Goal: Task Accomplishment & Management: Manage account settings

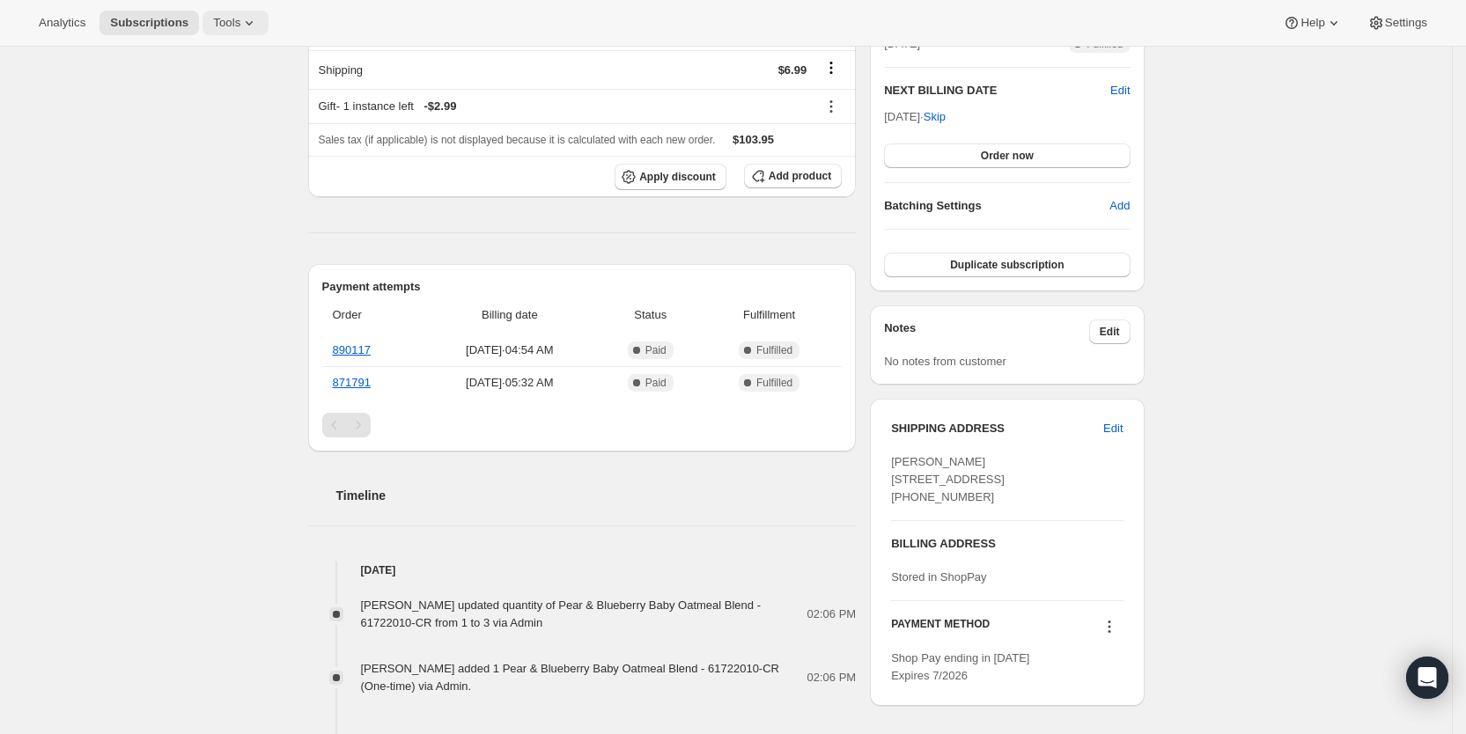
scroll to position [435, 0]
click at [127, 16] on span "Subscriptions" at bounding box center [149, 23] width 78 height 14
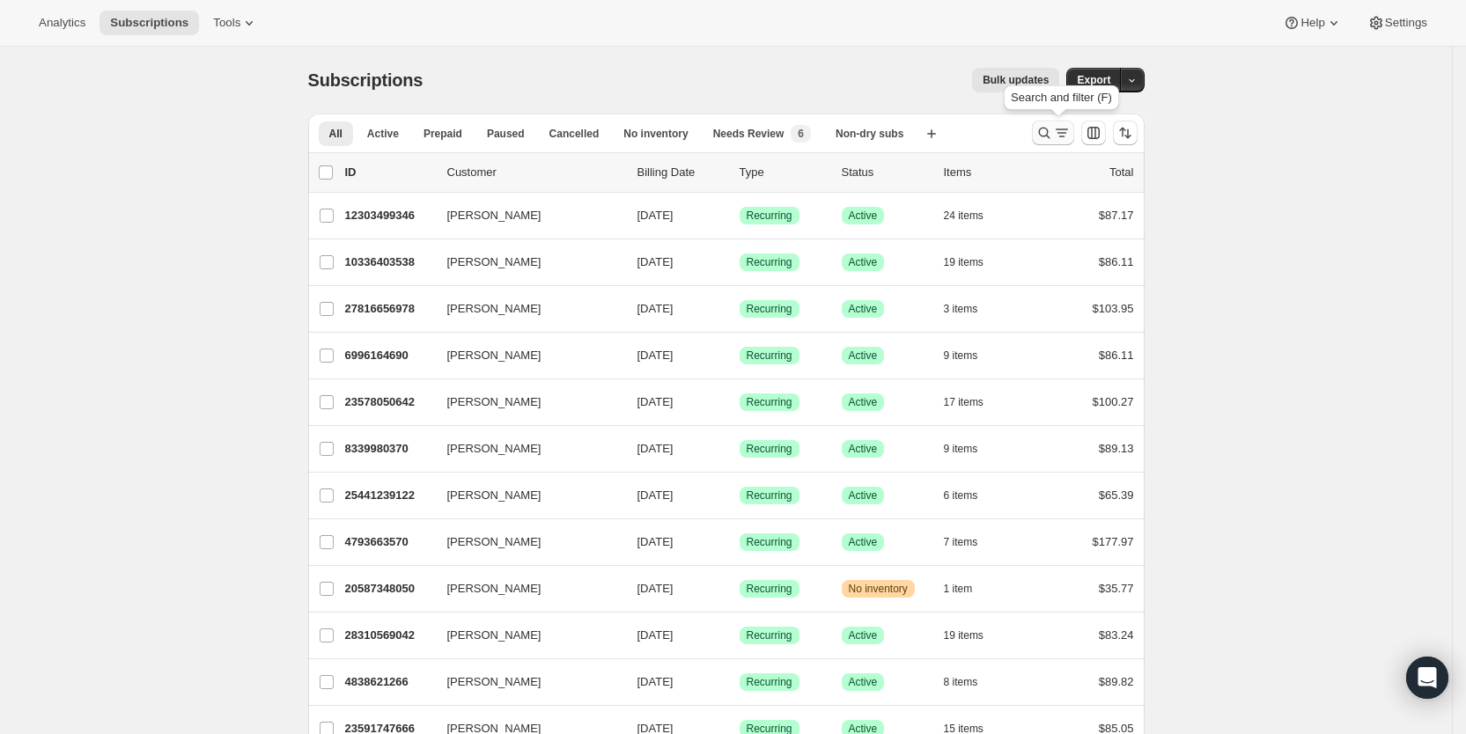
click at [1068, 131] on icon "Search and filter results" at bounding box center [1062, 133] width 18 height 18
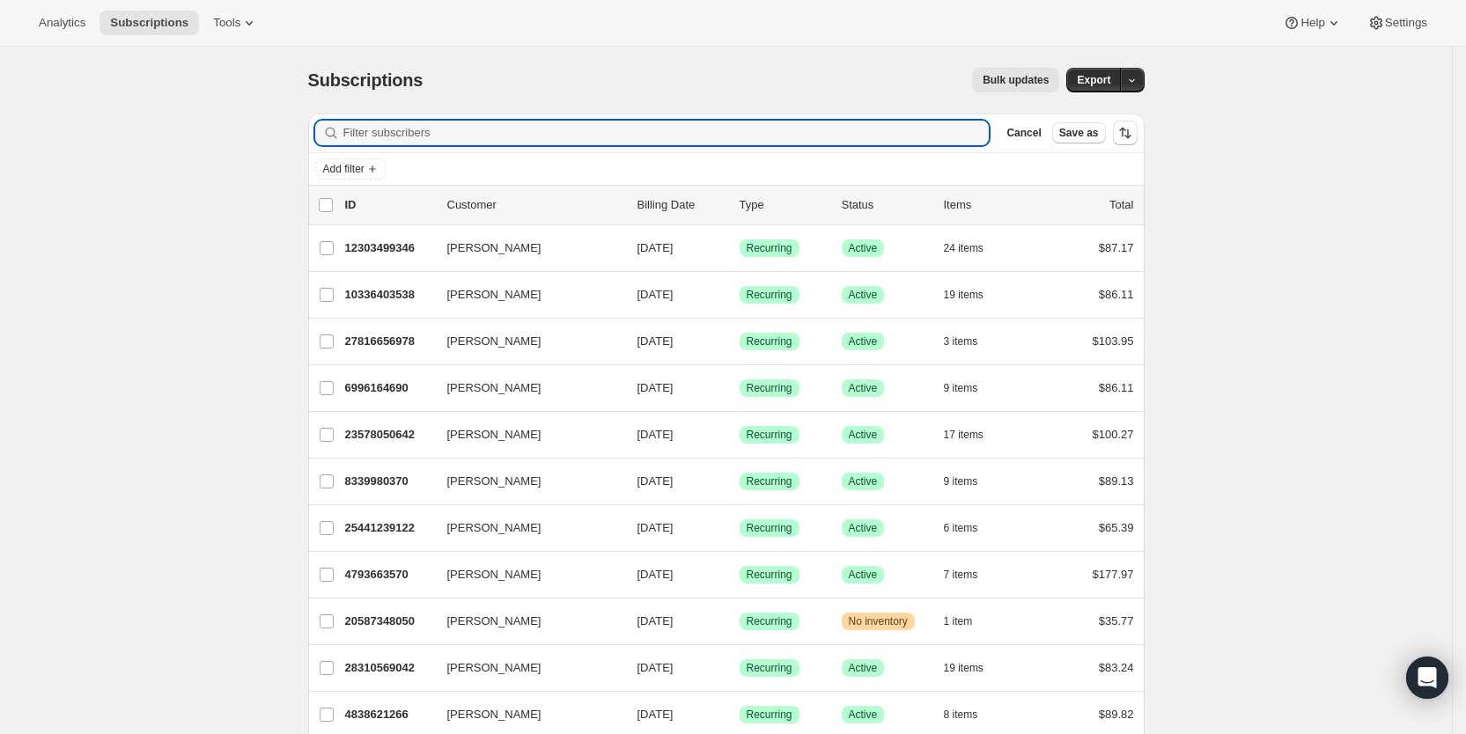
paste input "[EMAIL_ADDRESS][DOMAIN_NAME]"
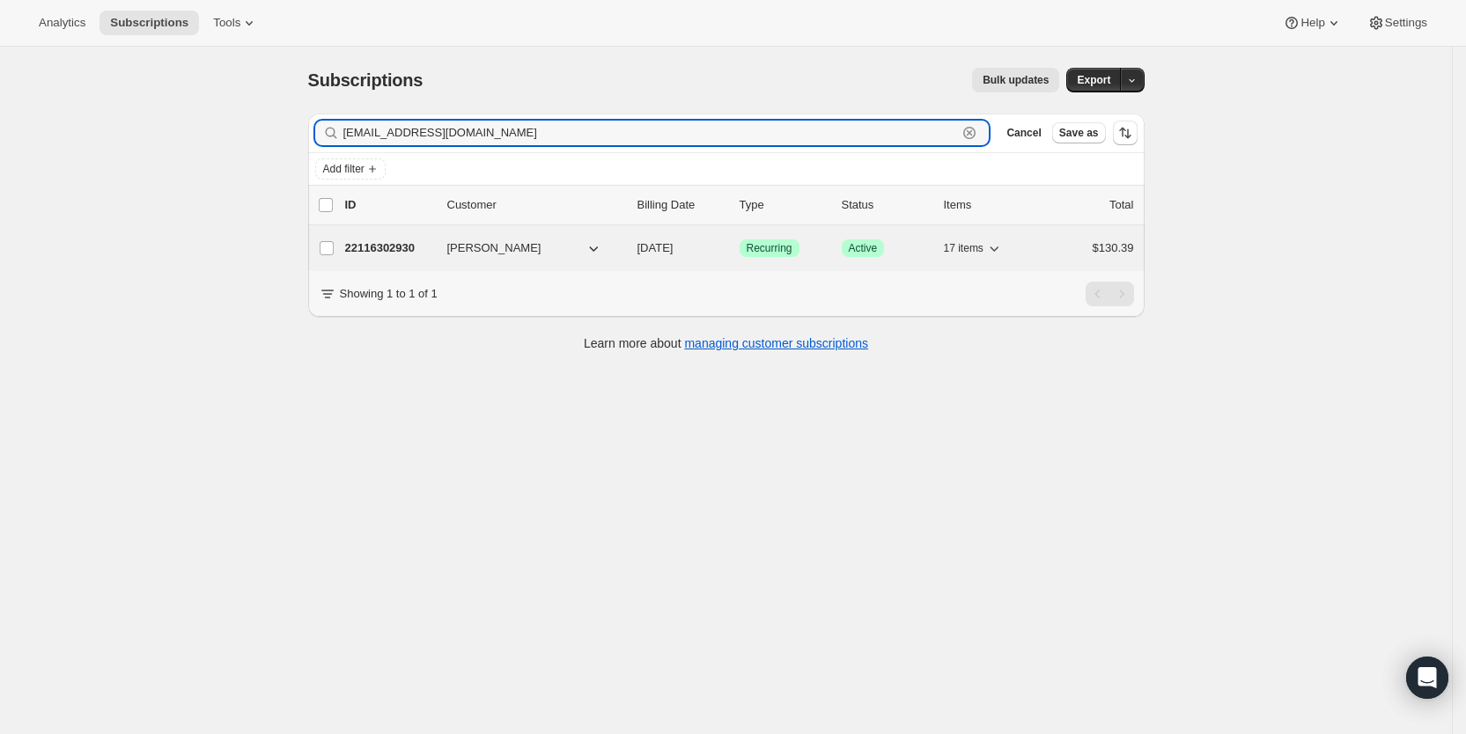
type input "[EMAIL_ADDRESS][DOMAIN_NAME]"
click at [674, 252] on span "[DATE]" at bounding box center [656, 247] width 36 height 13
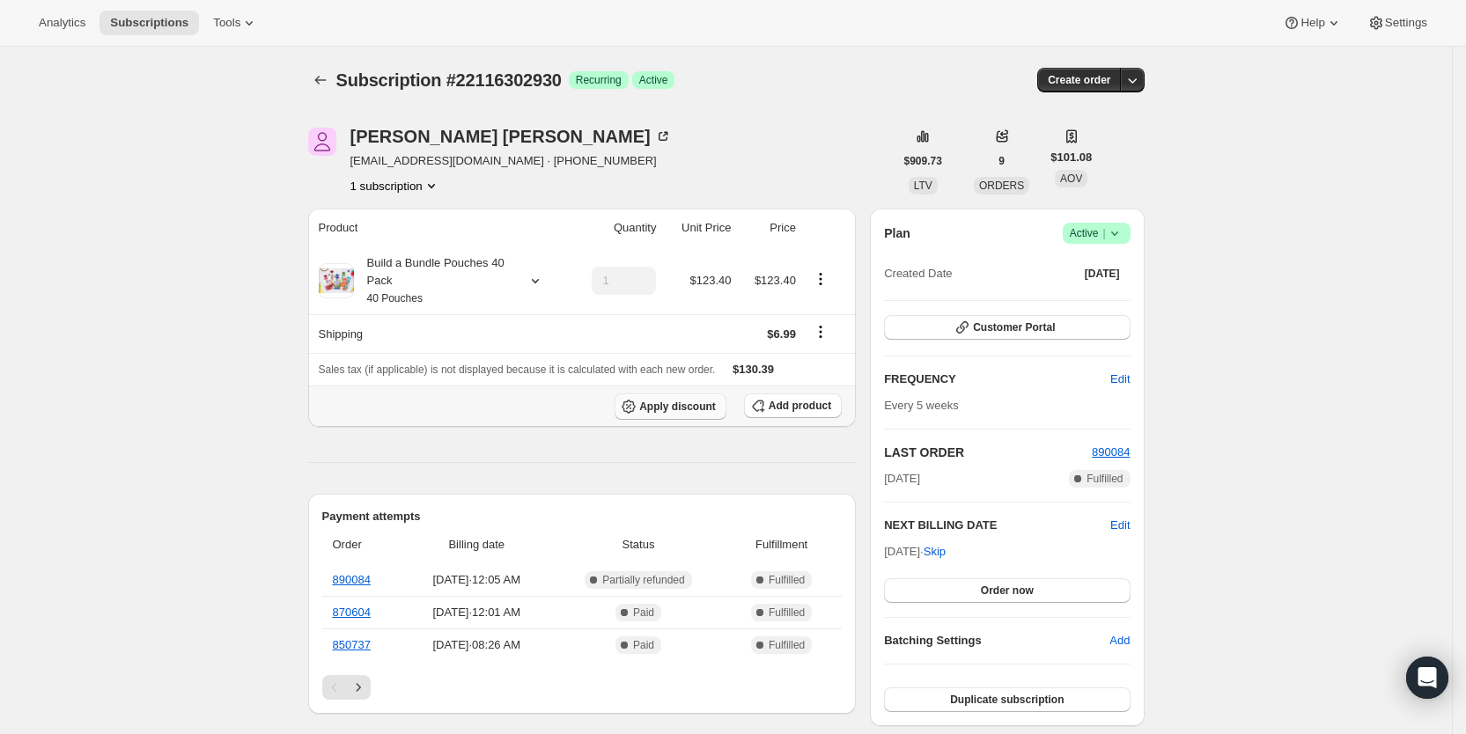
click at [694, 411] on span "Apply discount" at bounding box center [677, 407] width 77 height 14
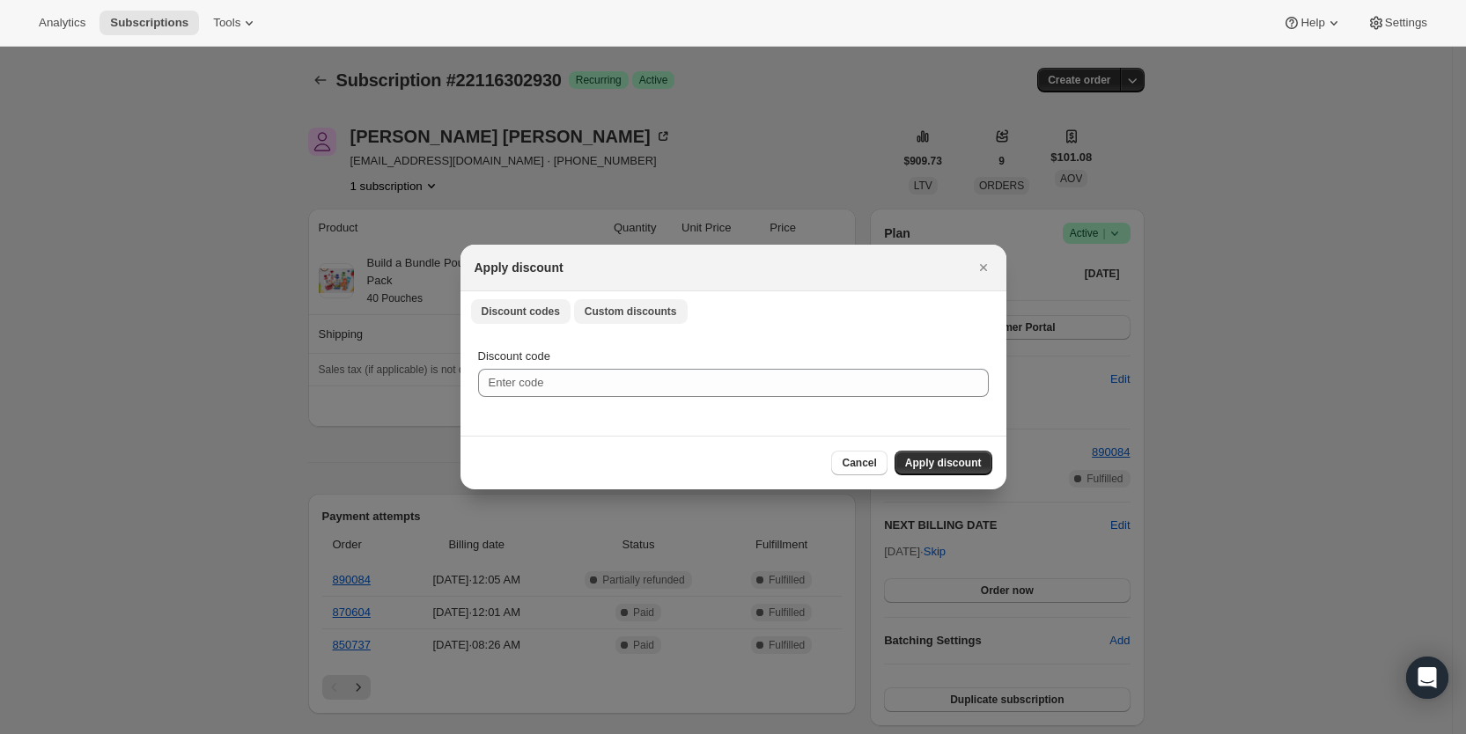
click at [606, 312] on span "Custom discounts" at bounding box center [631, 312] width 92 height 14
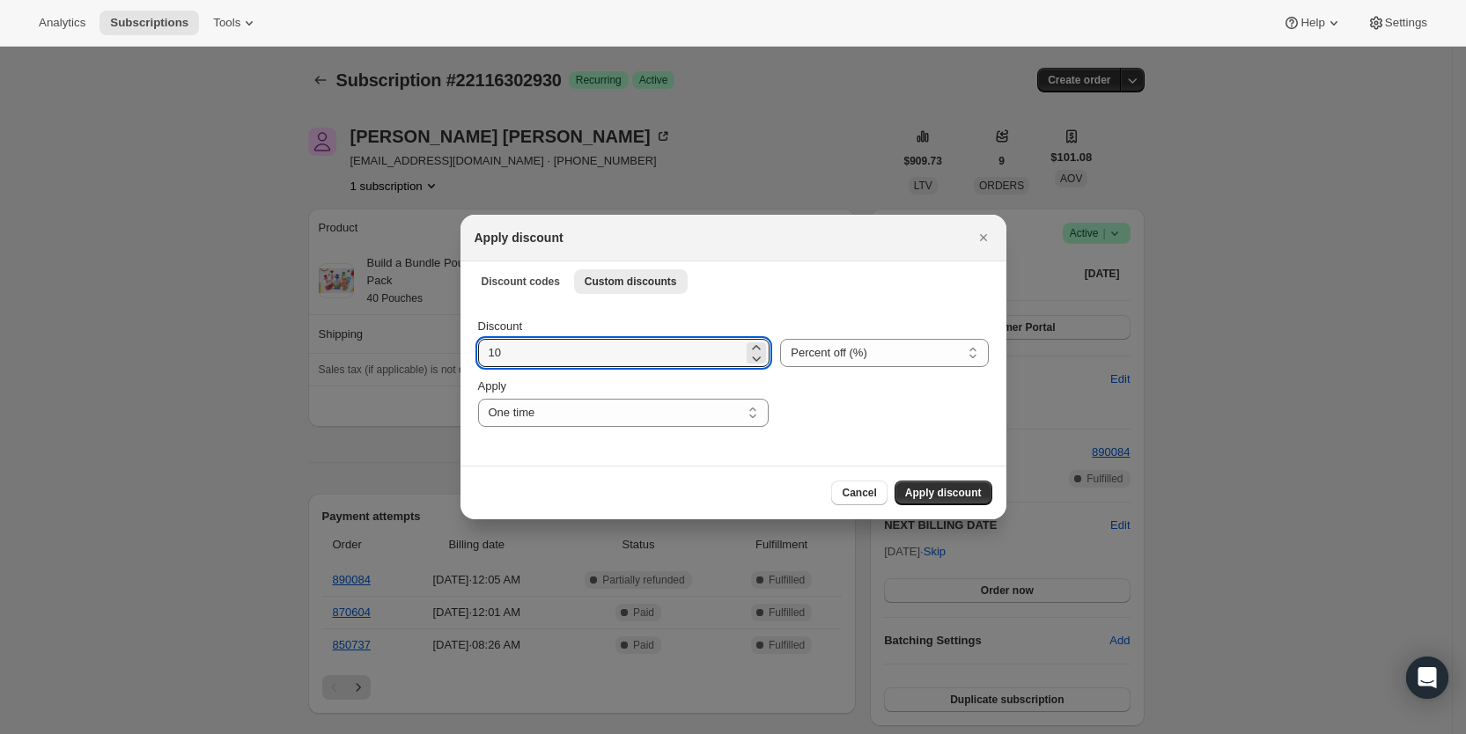
drag, startPoint x: 503, startPoint y: 359, endPoint x: 472, endPoint y: 359, distance: 30.8
click at [472, 359] on div "Discount 10 Percent off (%) Amount off ($) Percent off (%) Apply One time Speci…" at bounding box center [734, 383] width 546 height 166
type input "25"
click at [550, 420] on select "One time Specify instances... Indefinitely" at bounding box center [623, 413] width 291 height 28
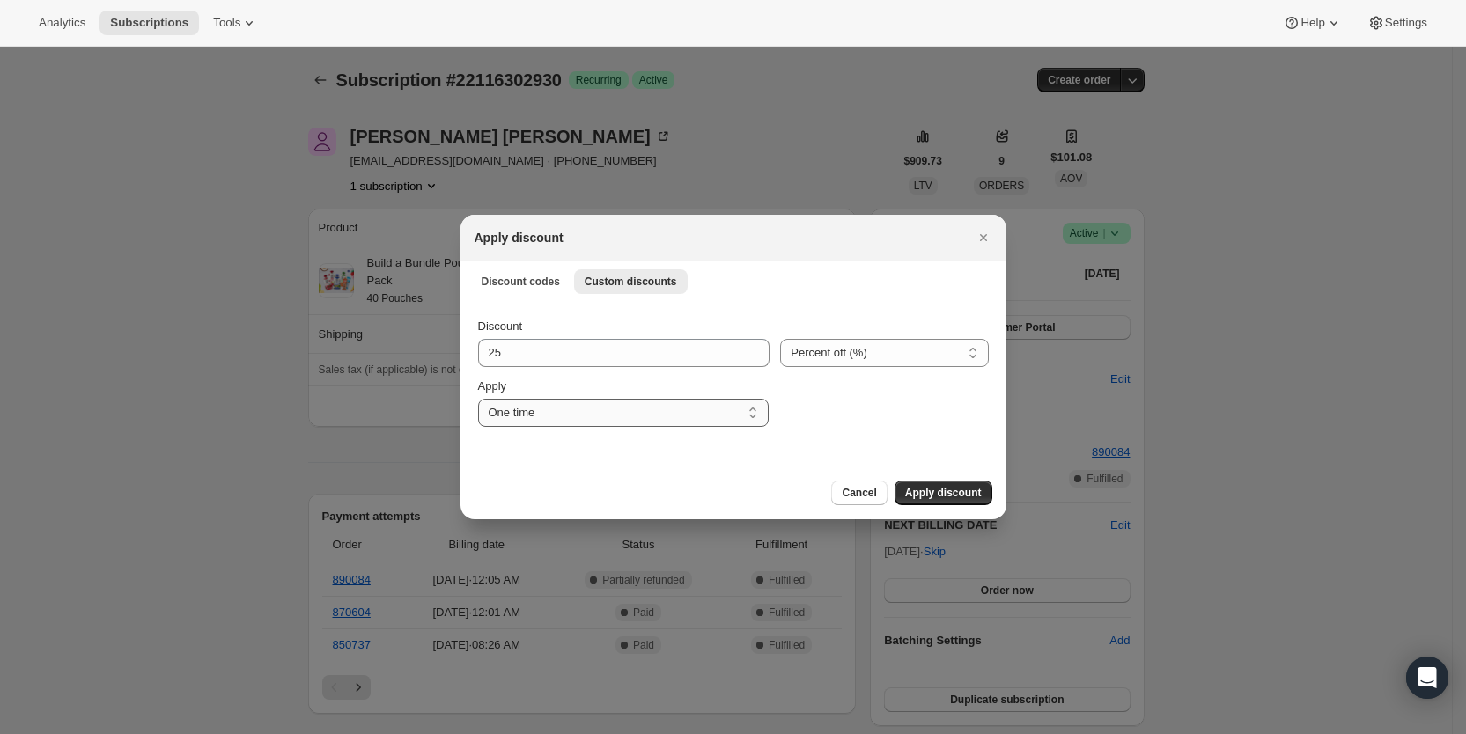
select select "specific"
click at [478, 399] on select "One time Specify instances... Indefinitely" at bounding box center [623, 413] width 291 height 28
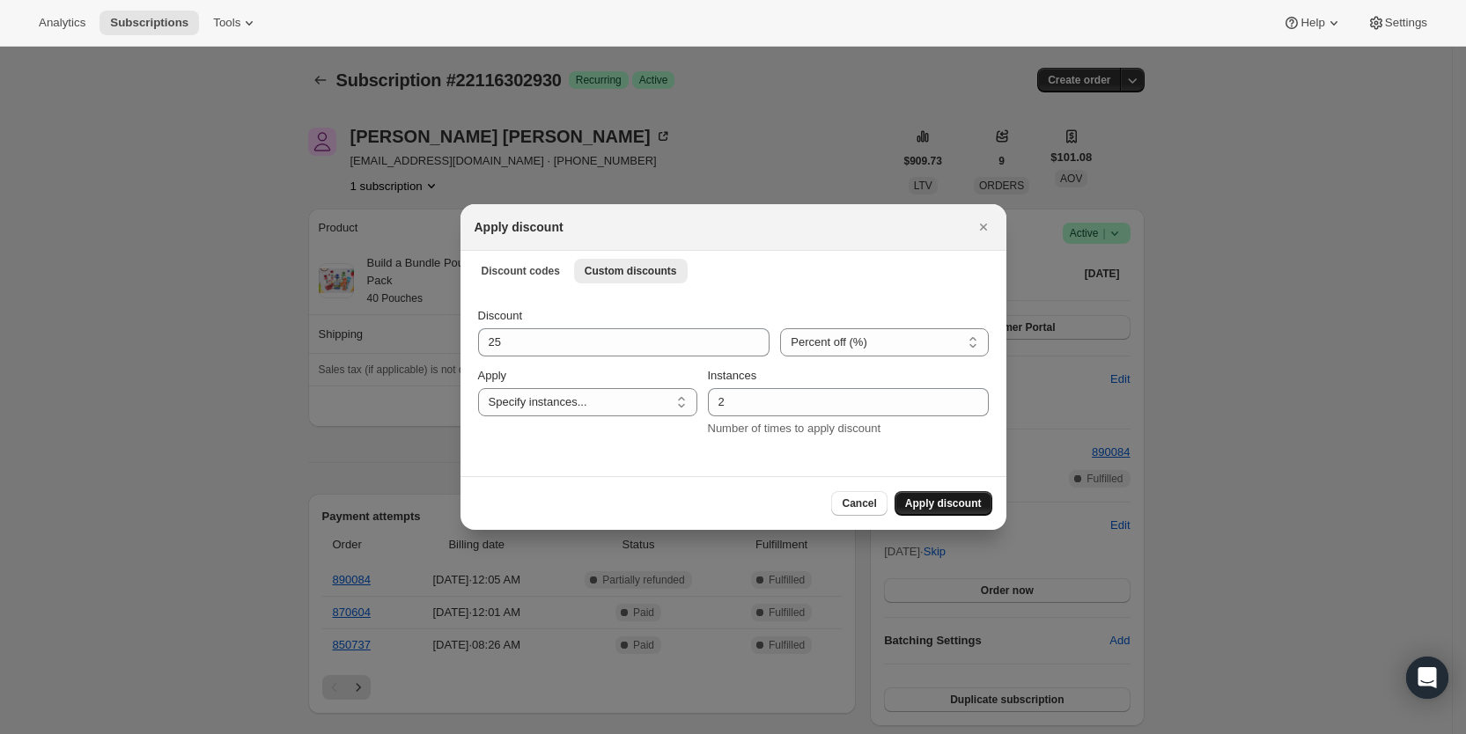
click at [965, 499] on span "Apply discount" at bounding box center [943, 504] width 77 height 14
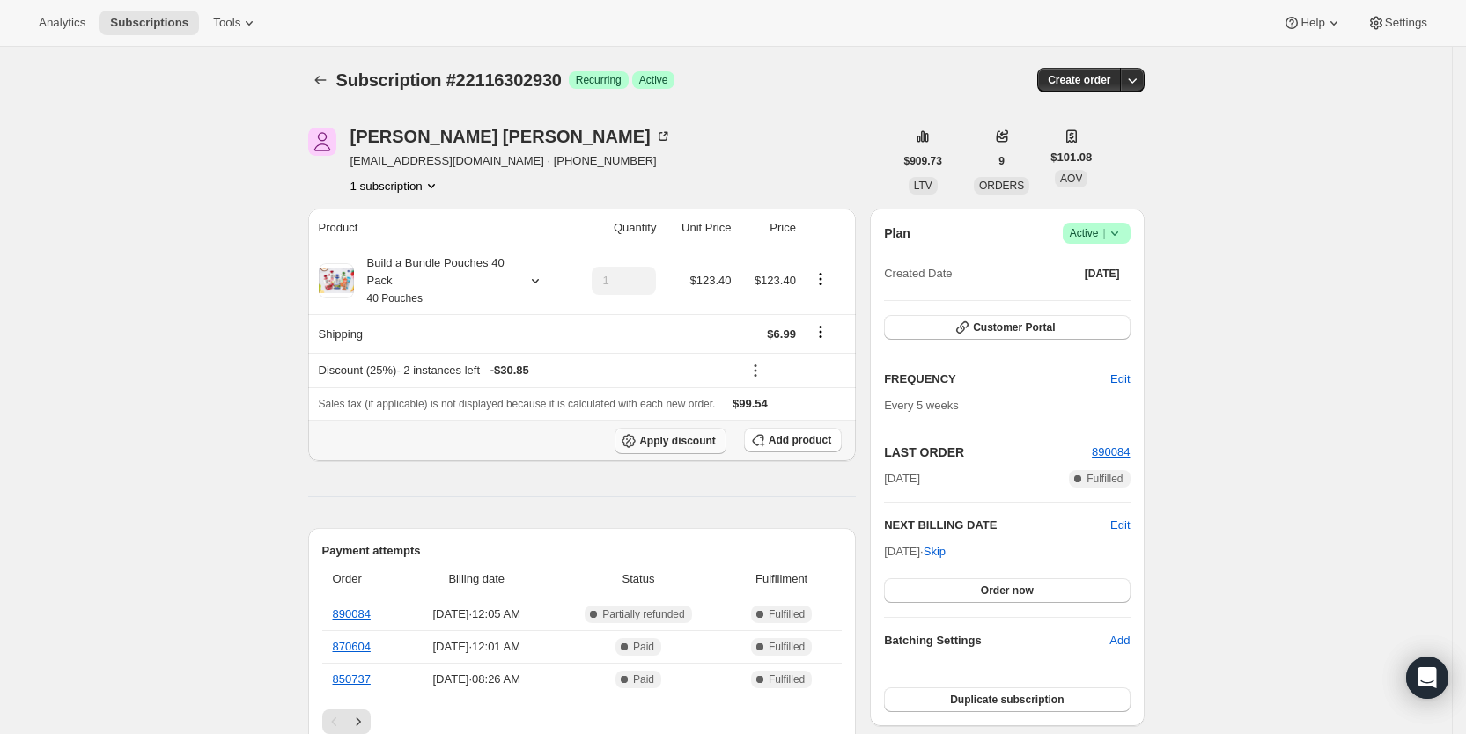
click at [700, 437] on span "Apply discount" at bounding box center [677, 441] width 77 height 14
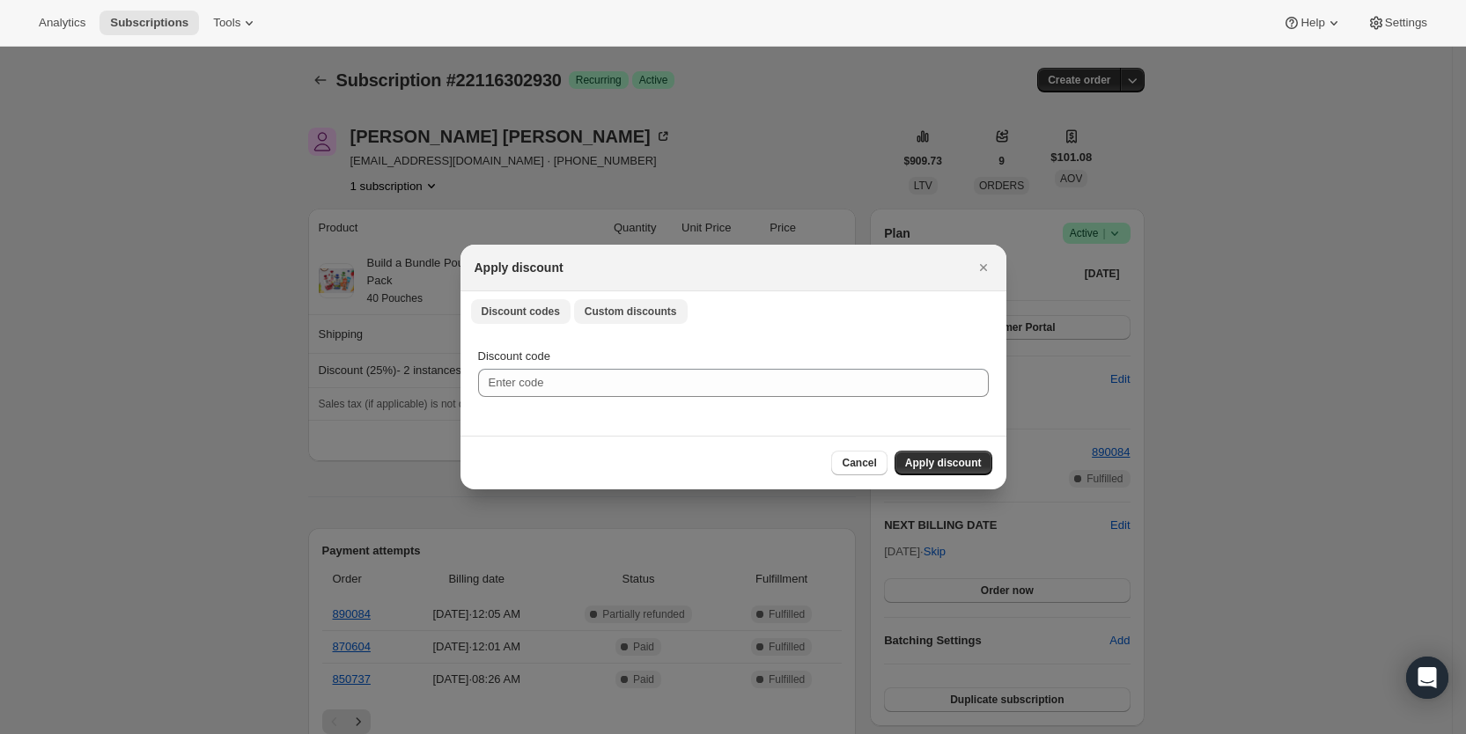
click at [610, 315] on span "Custom discounts" at bounding box center [631, 312] width 92 height 14
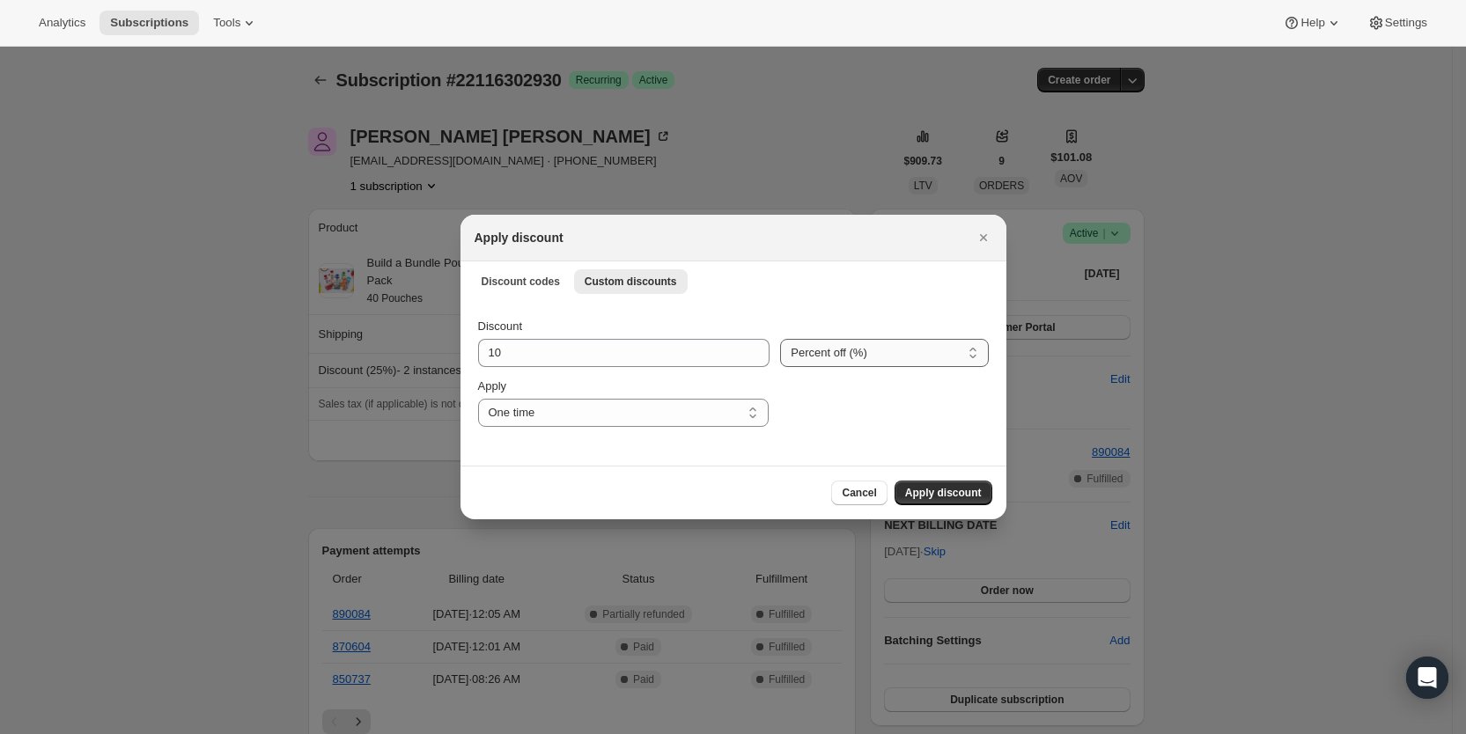
click at [879, 358] on select "Percent off (%) Amount off ($)" at bounding box center [884, 353] width 208 height 28
select select "fixed"
click at [780, 339] on select "Percent off (%) Amount off ($)" at bounding box center [884, 353] width 208 height 28
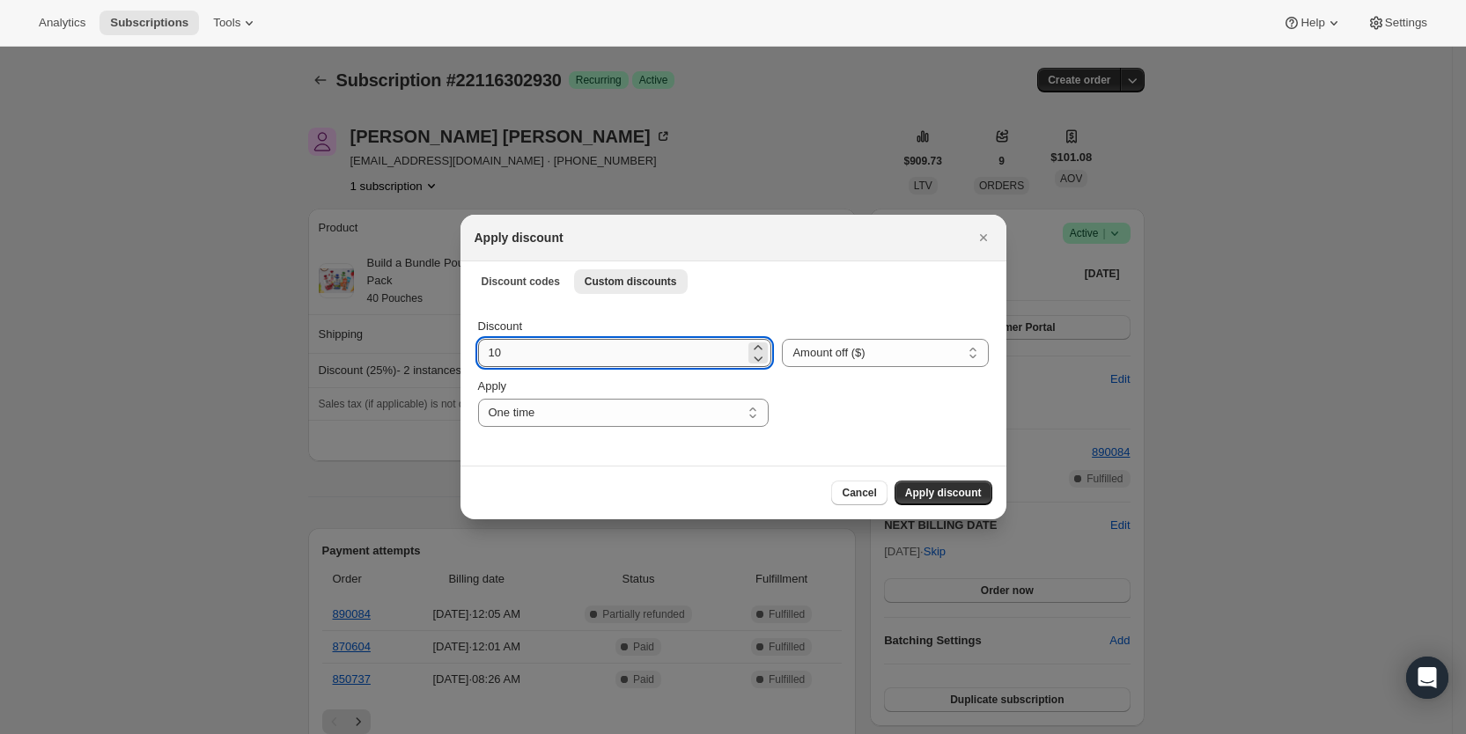
drag, startPoint x: 522, startPoint y: 350, endPoint x: 484, endPoint y: 350, distance: 37.9
click at [484, 350] on input "10" at bounding box center [612, 353] width 268 height 28
type input "6.99"
click at [508, 409] on select "One time Specify instances... Indefinitely" at bounding box center [623, 413] width 291 height 28
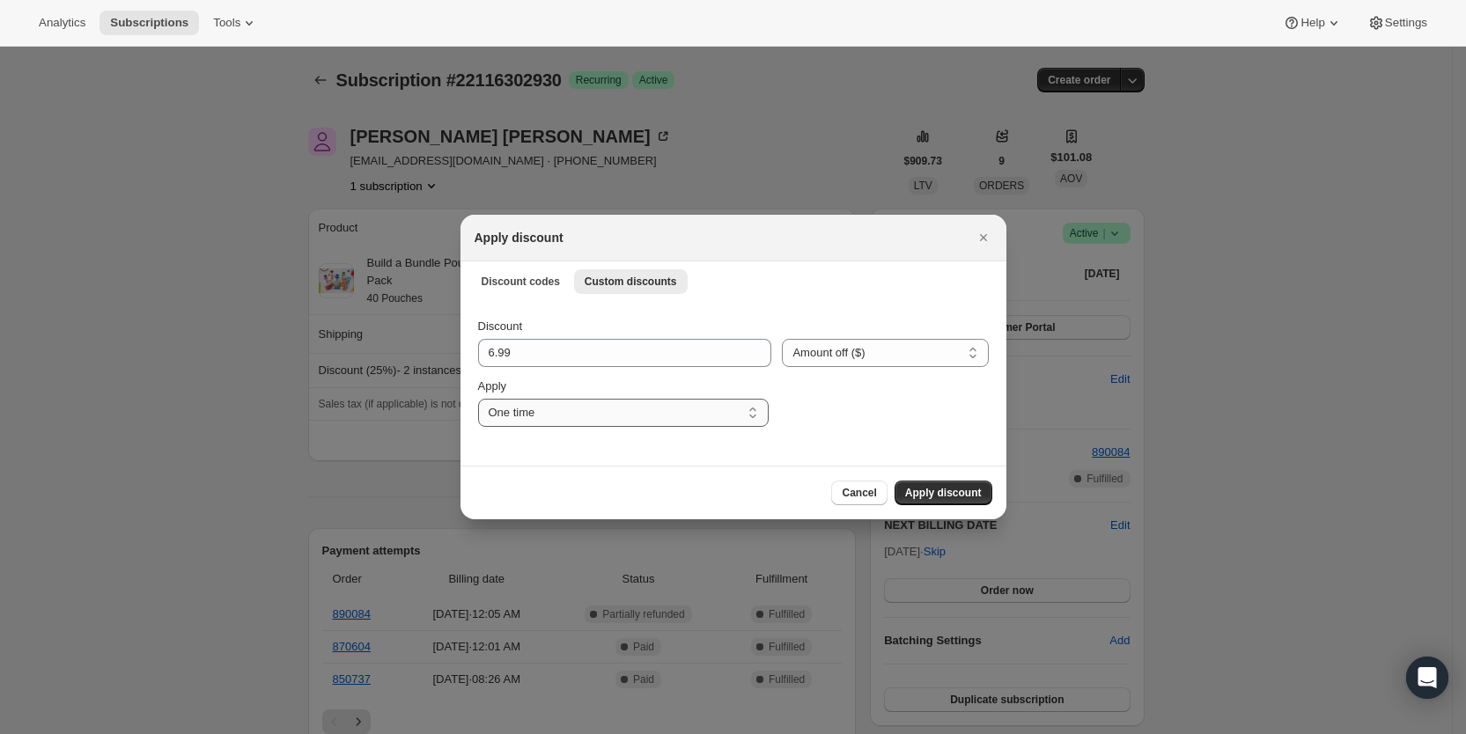
select select "specific"
click at [478, 399] on select "One time Specify instances... Indefinitely" at bounding box center [623, 413] width 291 height 28
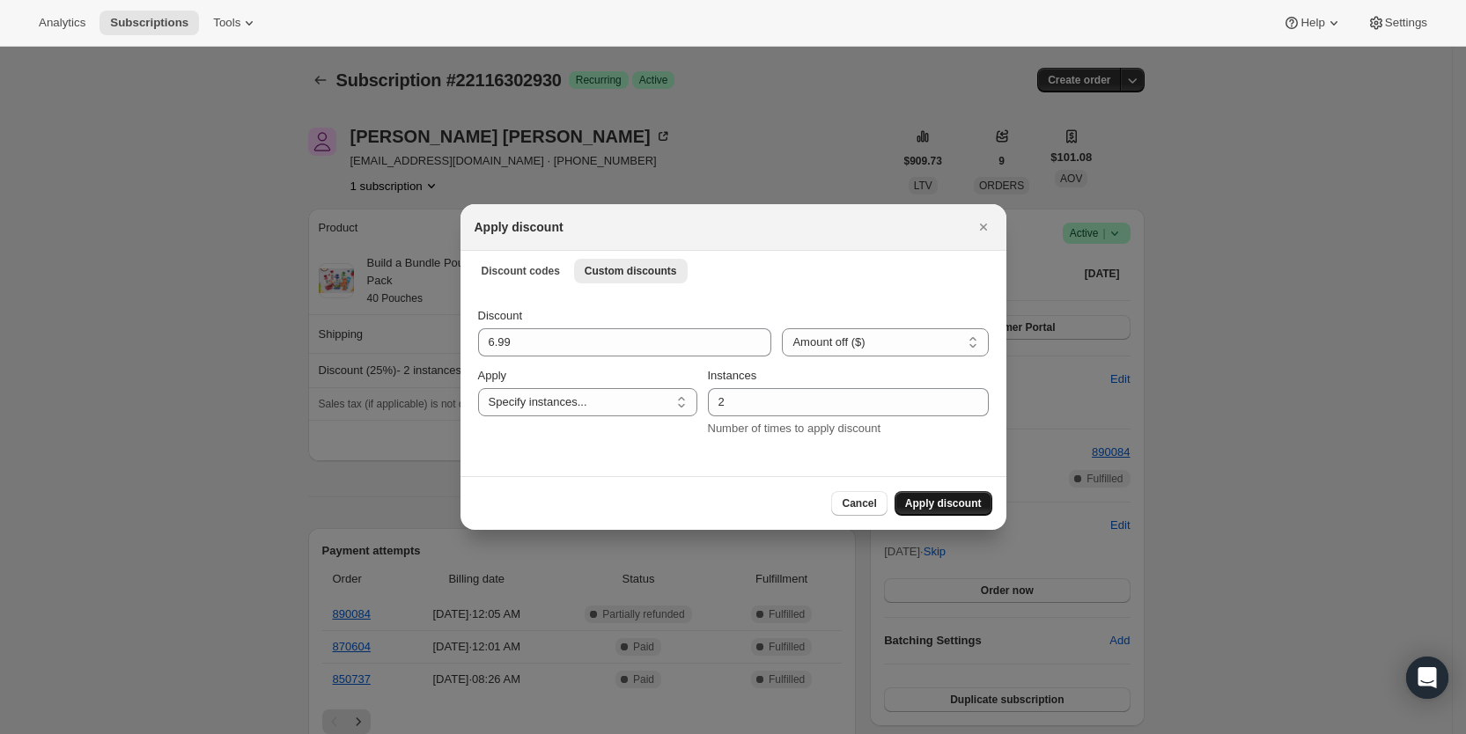
click at [963, 505] on span "Apply discount" at bounding box center [943, 504] width 77 height 14
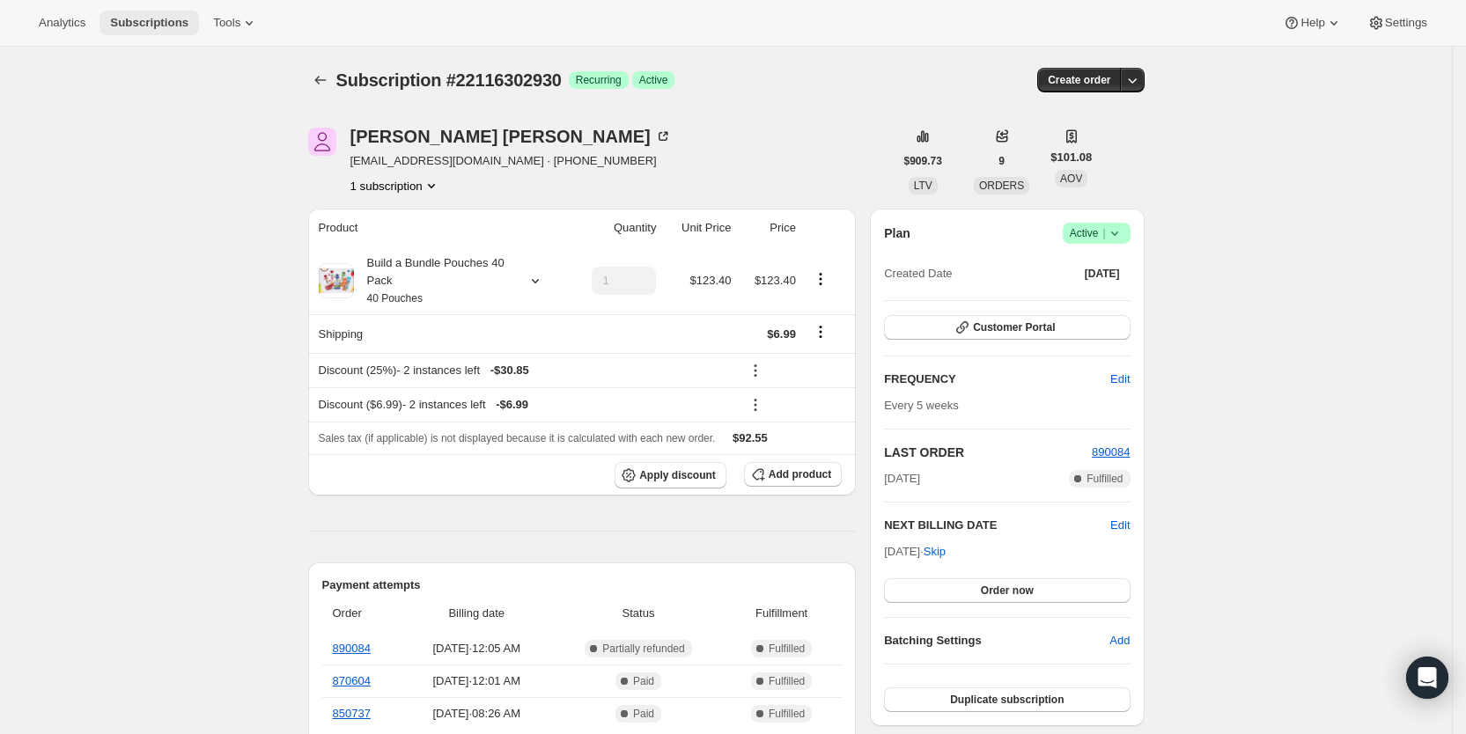
click at [168, 26] on span "Subscriptions" at bounding box center [149, 23] width 78 height 14
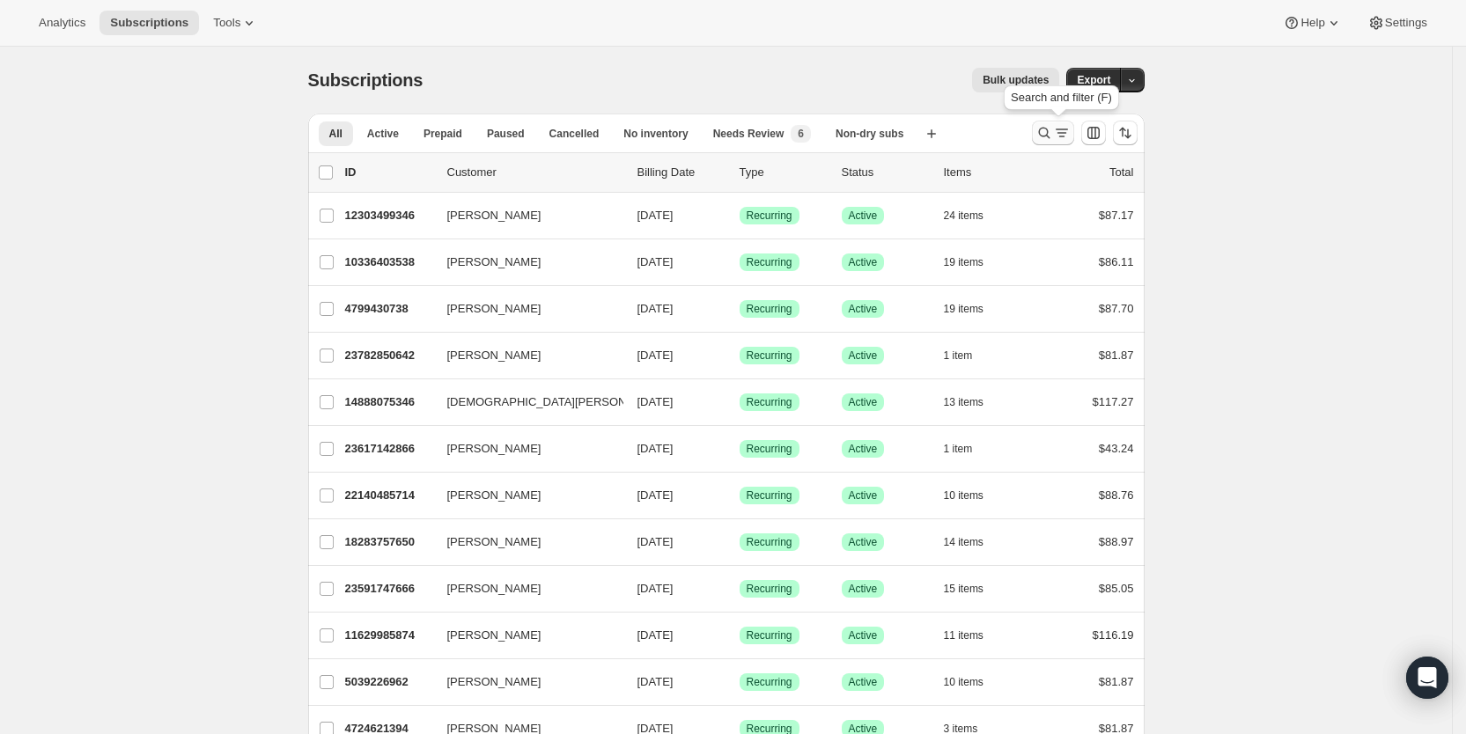
click at [1063, 134] on icon "Search and filter results" at bounding box center [1062, 133] width 18 height 18
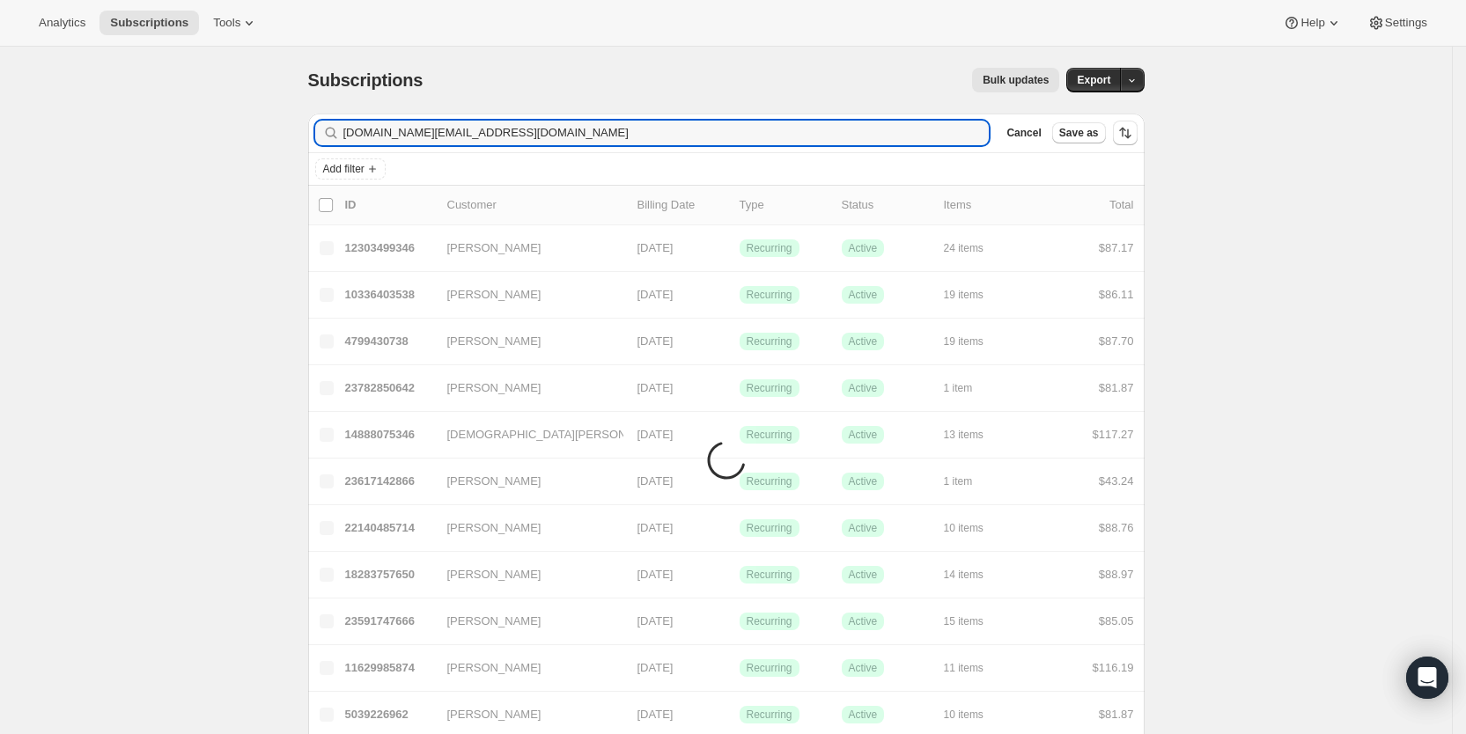
type input "[DOMAIN_NAME][EMAIL_ADDRESS][DOMAIN_NAME]"
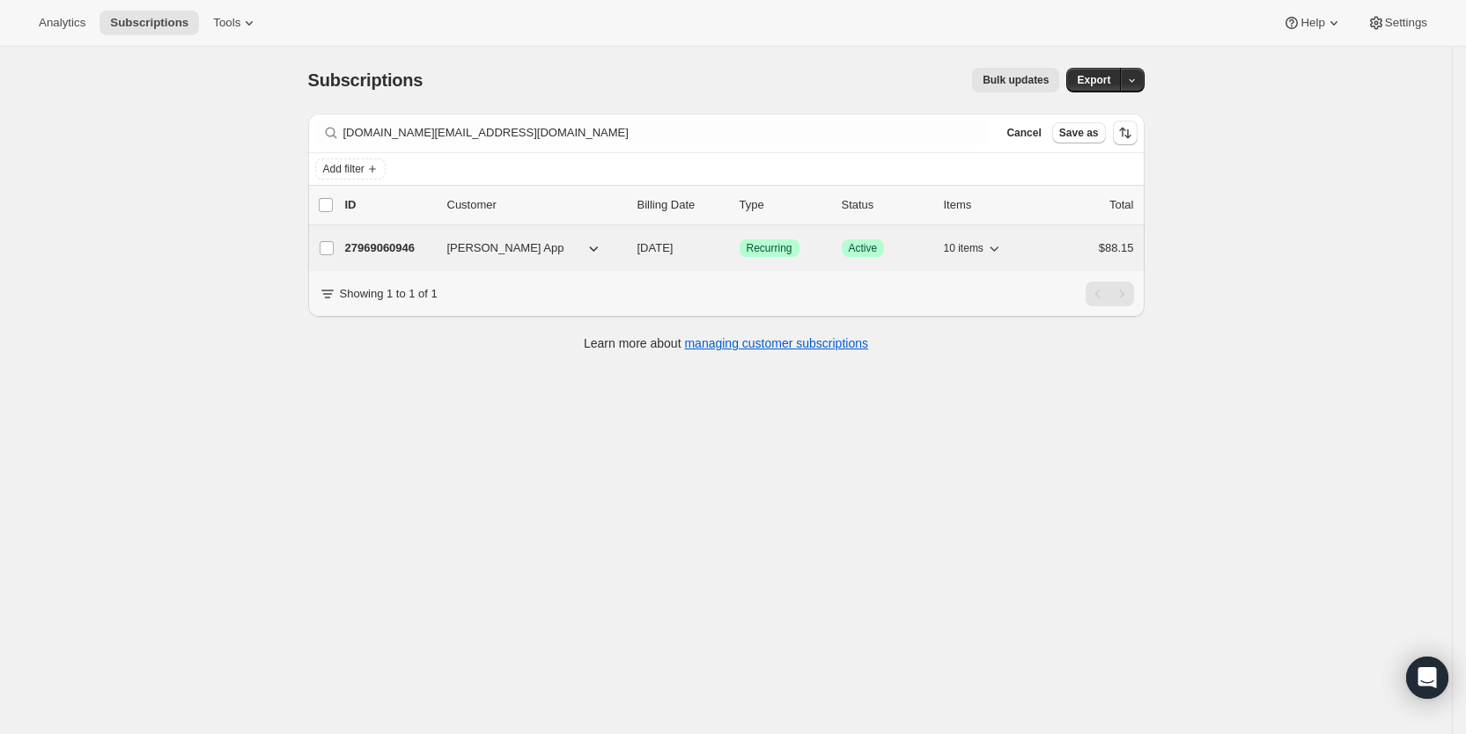
click at [671, 242] on span "[DATE]" at bounding box center [656, 247] width 36 height 13
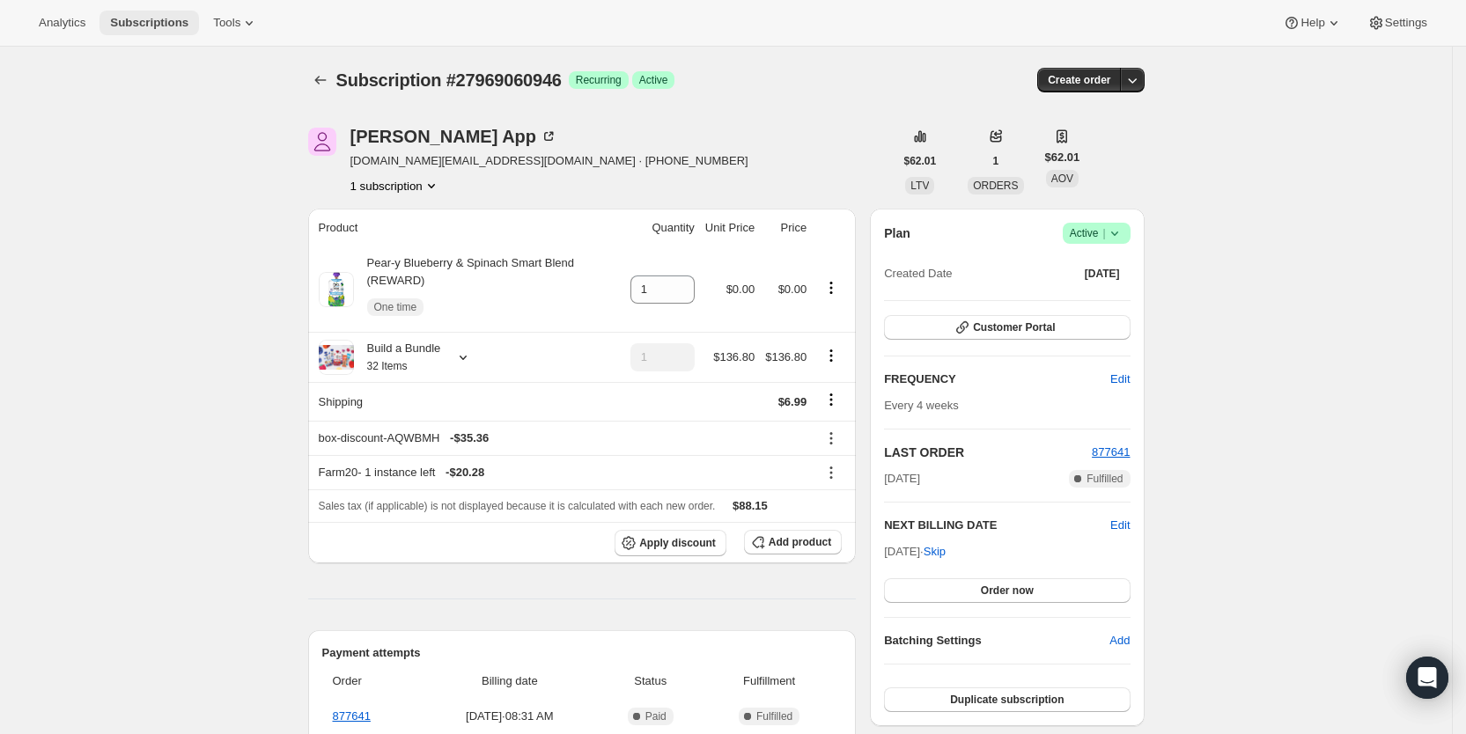
click at [146, 20] on span "Subscriptions" at bounding box center [149, 23] width 78 height 14
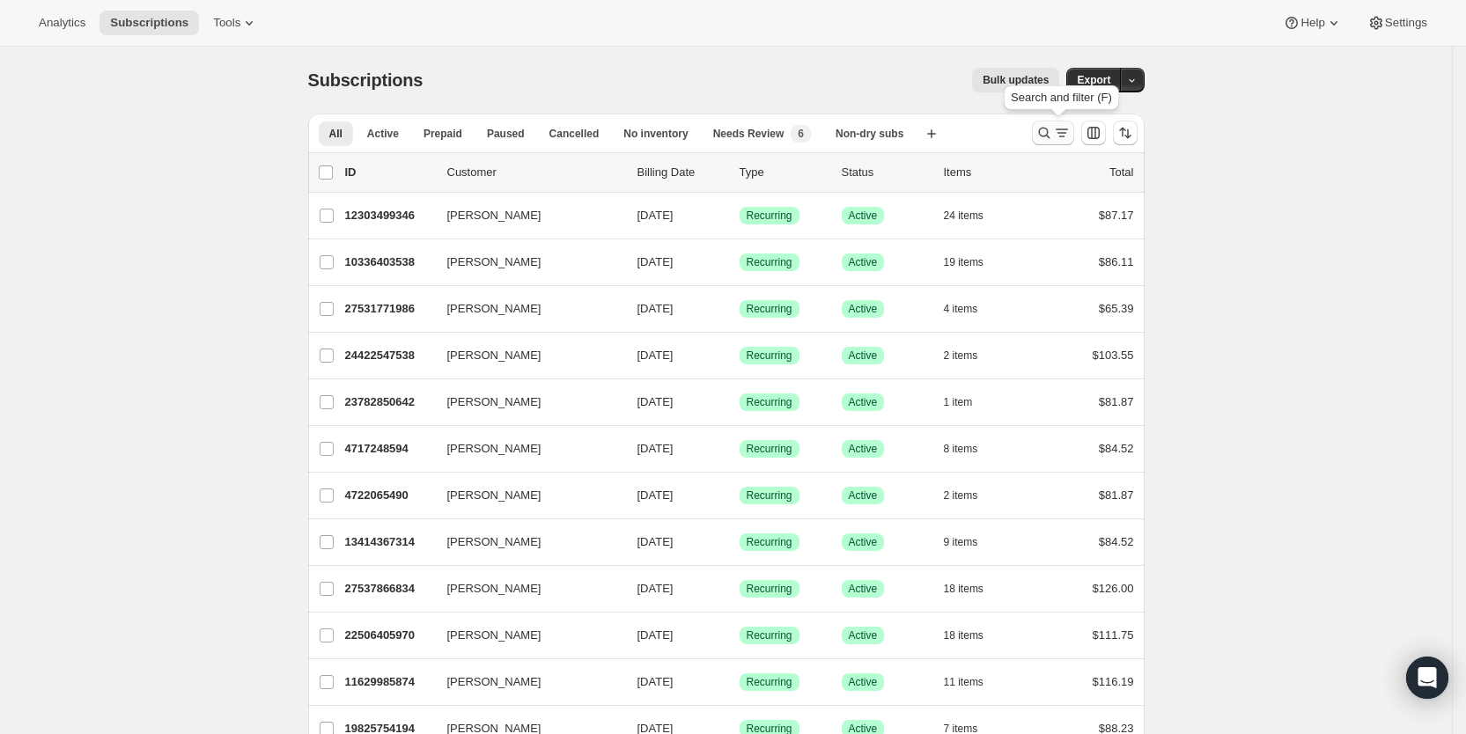
click at [1068, 131] on icon "Search and filter results" at bounding box center [1062, 133] width 18 height 18
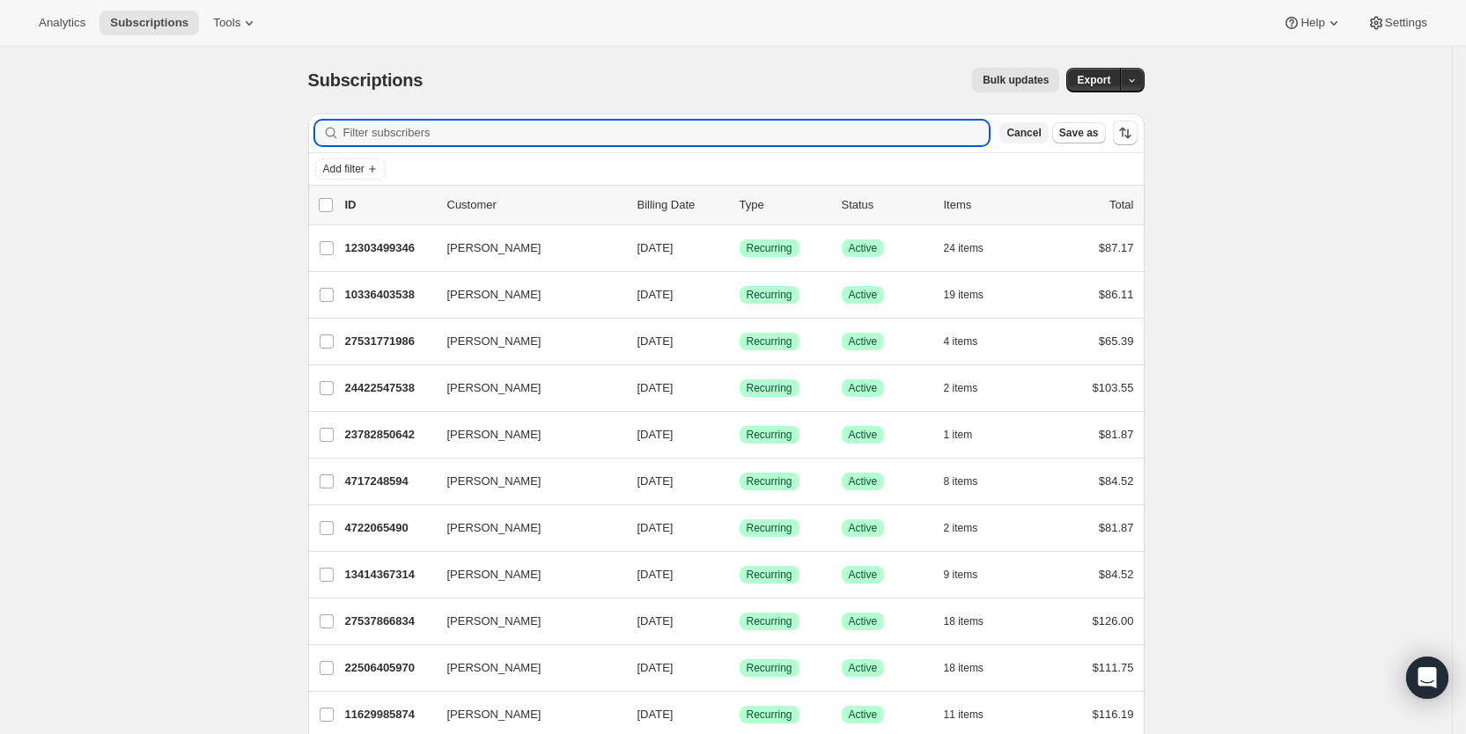
paste input "[PERSON_NAME][EMAIL_ADDRESS][DOMAIN_NAME]"
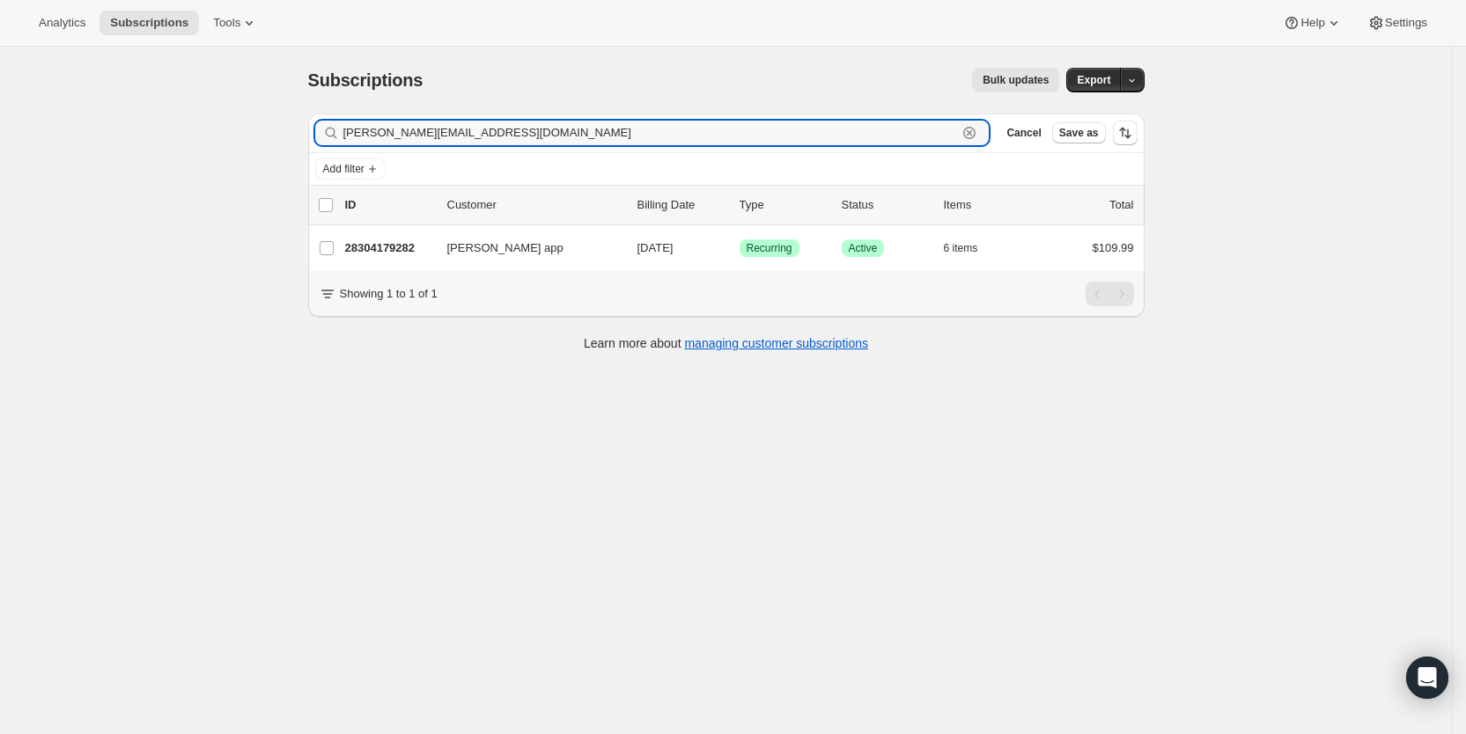
drag, startPoint x: 444, startPoint y: 129, endPoint x: 348, endPoint y: 135, distance: 96.2
click at [348, 135] on div "[PERSON_NAME][EMAIL_ADDRESS][DOMAIN_NAME] Clear" at bounding box center [652, 133] width 674 height 25
paste input "[DOMAIN_NAME][EMAIL_ADDRESS][DOMAIN_NAME]"
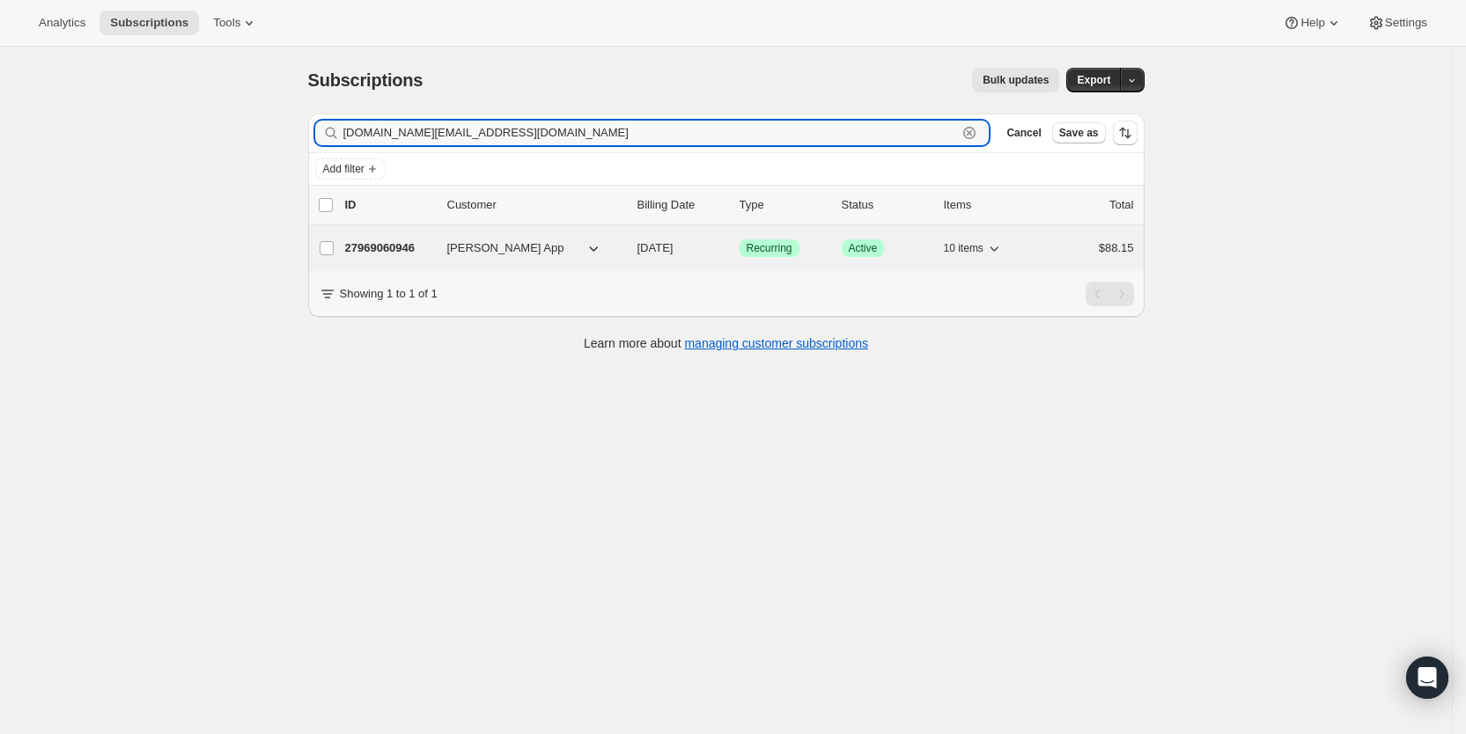
type input "[DOMAIN_NAME][EMAIL_ADDRESS][DOMAIN_NAME]"
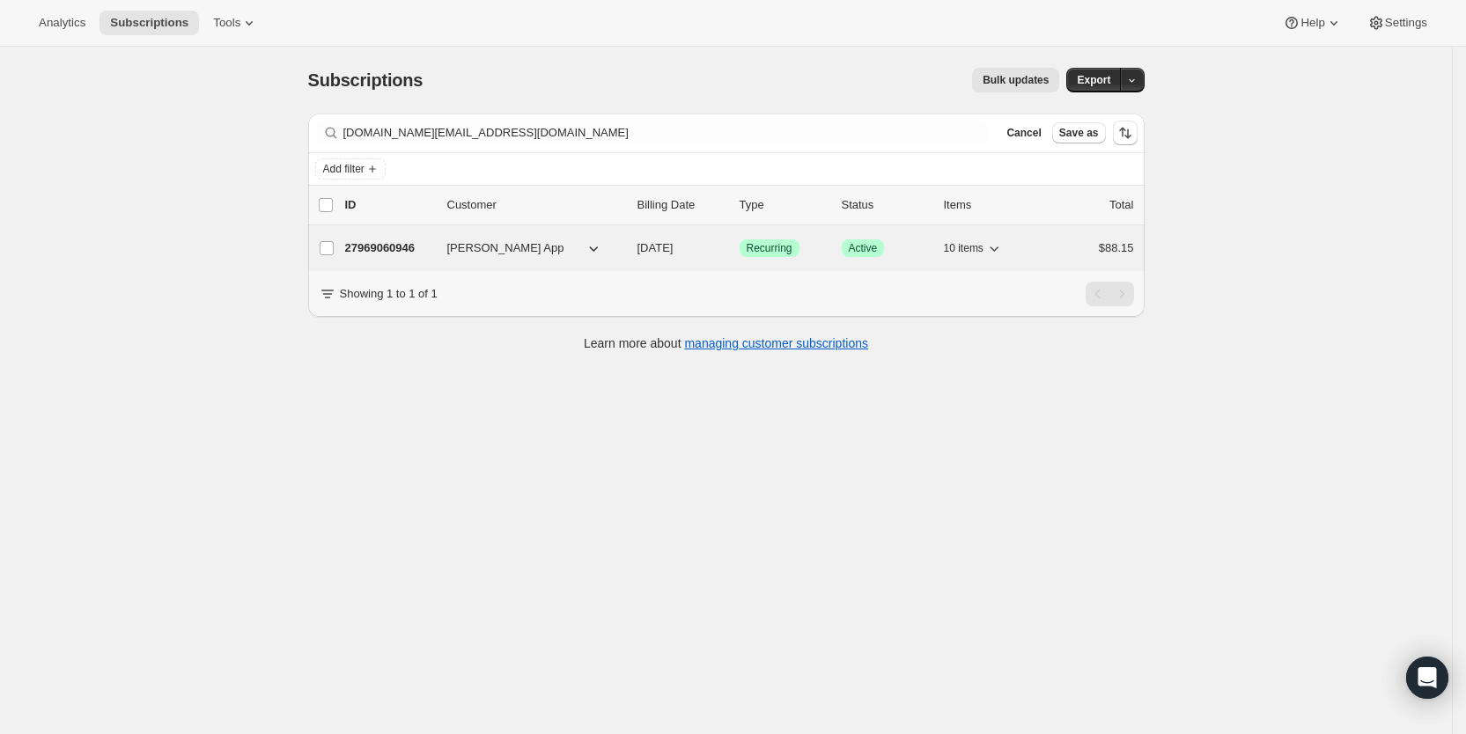
click at [674, 254] on span "[DATE]" at bounding box center [656, 247] width 36 height 13
